Goal: Task Accomplishment & Management: Use online tool/utility

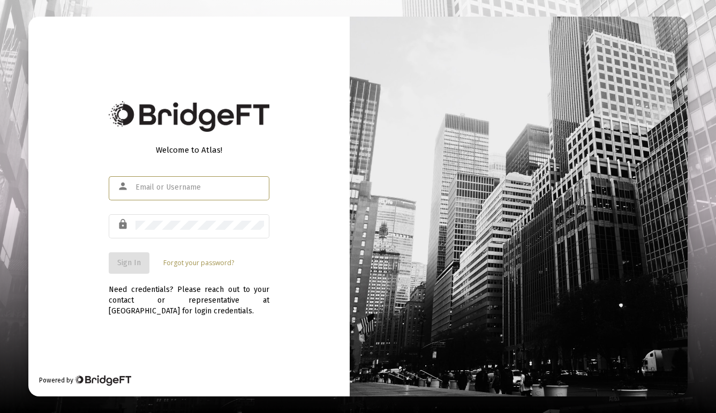
type input "[EMAIL_ADDRESS][DOMAIN_NAME]"
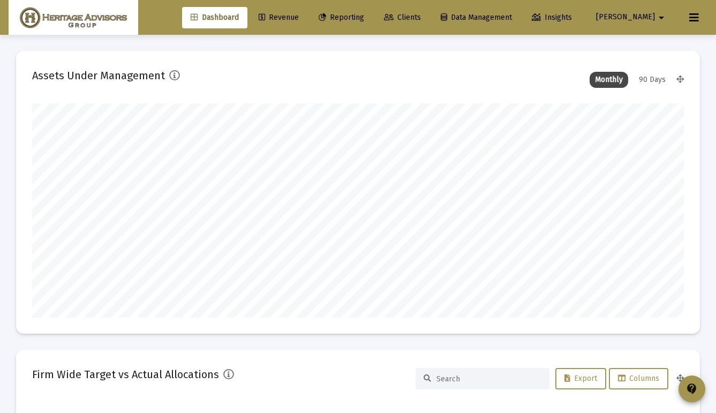
scroll to position [214, 350]
type input "[DATE]"
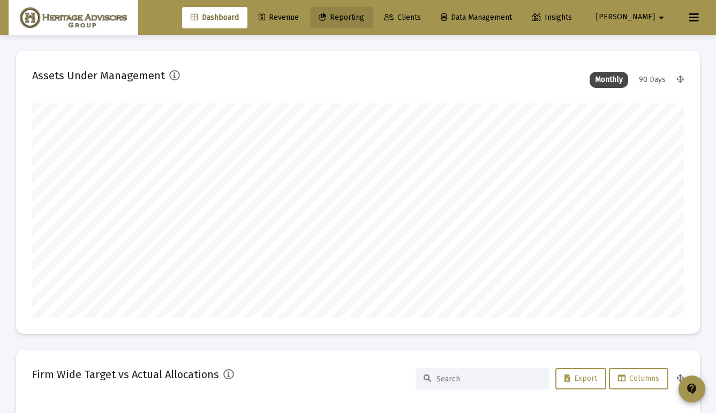
click at [364, 21] on span "Reporting" at bounding box center [342, 17] width 46 height 9
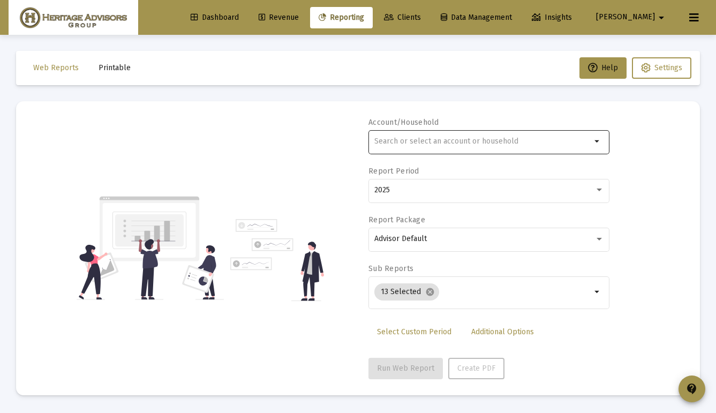
click at [384, 140] on input "text" at bounding box center [482, 141] width 217 height 9
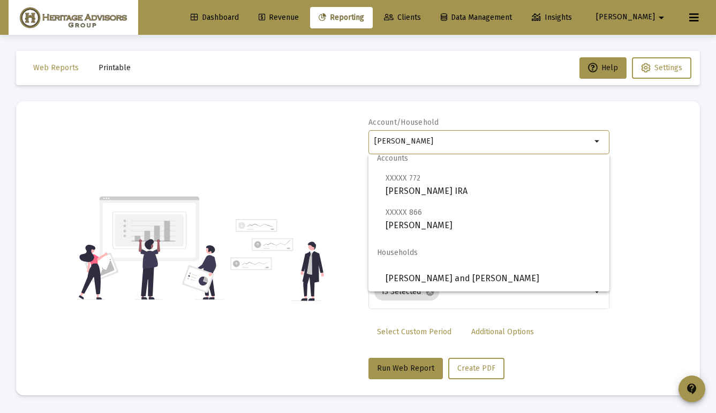
scroll to position [9, 0]
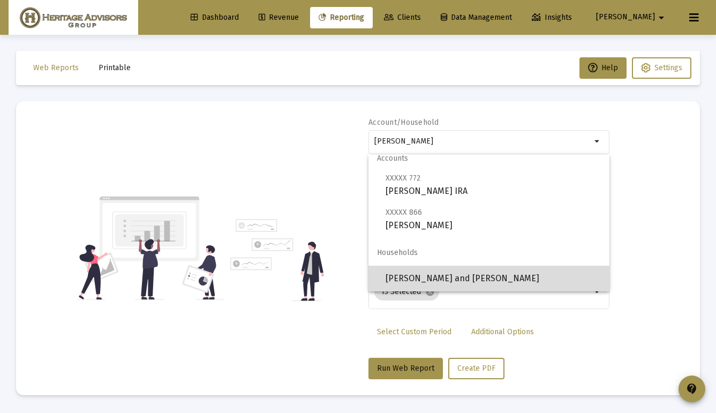
click at [407, 276] on span "[PERSON_NAME] and [PERSON_NAME]" at bounding box center [493, 279] width 215 height 26
type input "[PERSON_NAME] and [PERSON_NAME]"
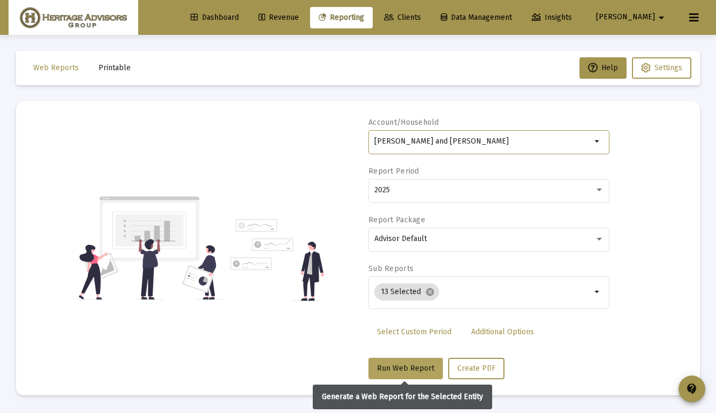
click at [398, 370] on span "Run Web Report" at bounding box center [405, 368] width 57 height 9
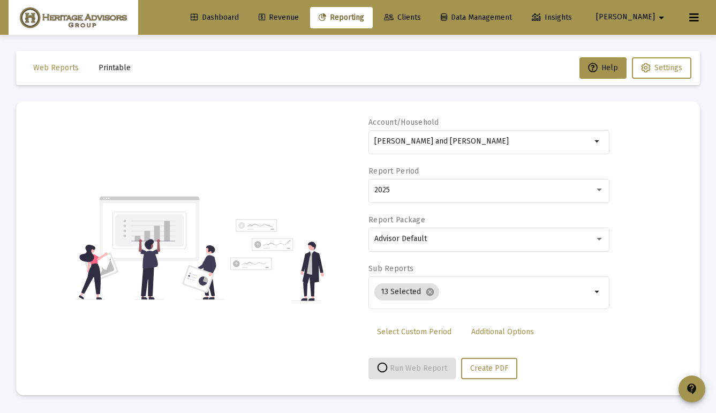
select select "View all"
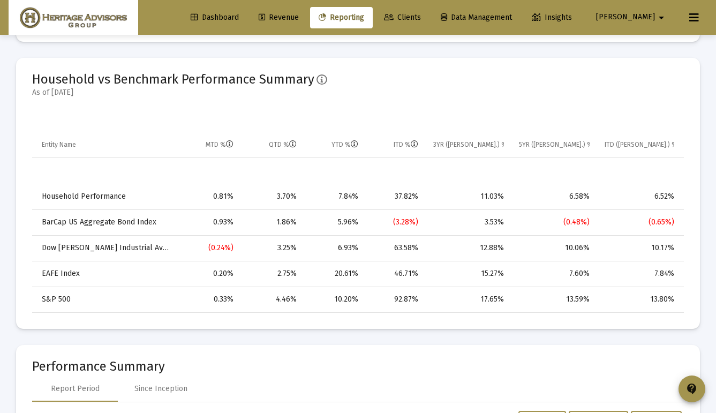
scroll to position [590, 0]
